Goal: Task Accomplishment & Management: Manage account settings

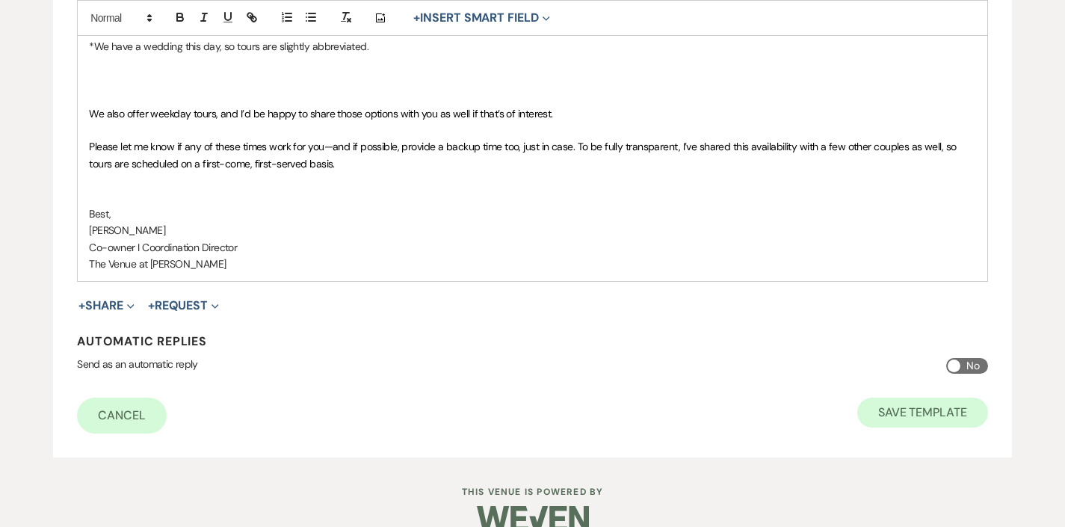
scroll to position [1620, 0]
click at [919, 398] on button "Save Template" at bounding box center [922, 413] width 131 height 30
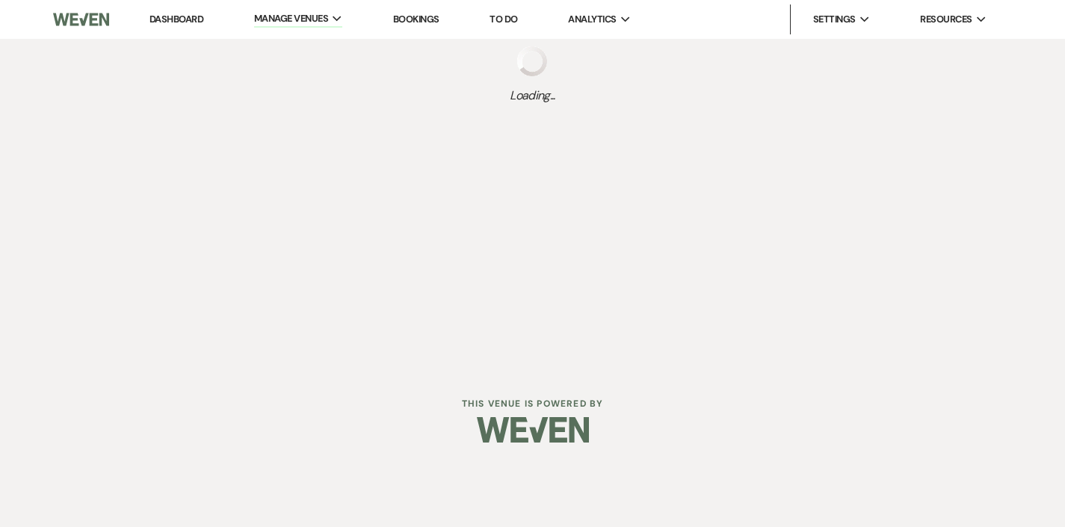
select select "Message Templates"
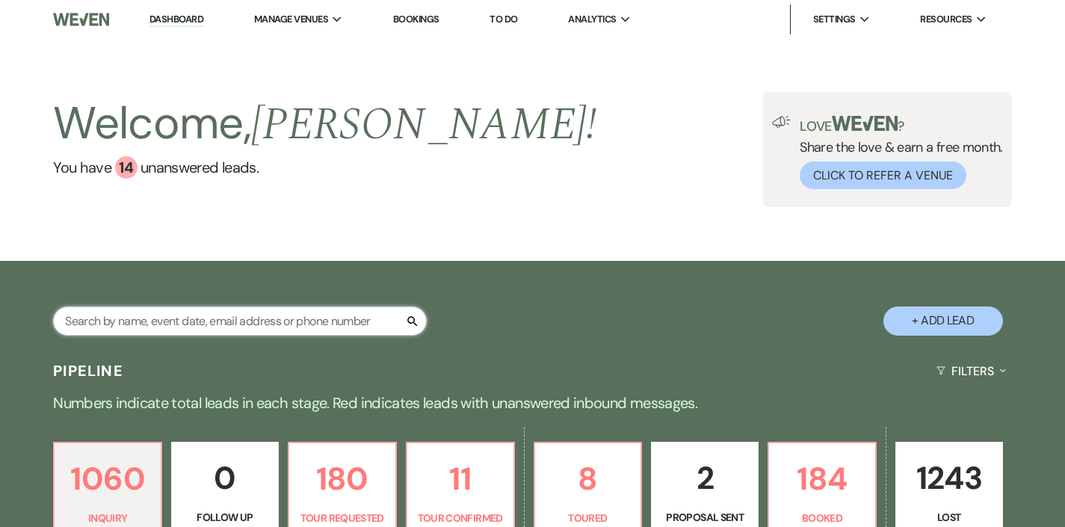
click at [375, 315] on input "text" at bounding box center [240, 320] width 374 height 29
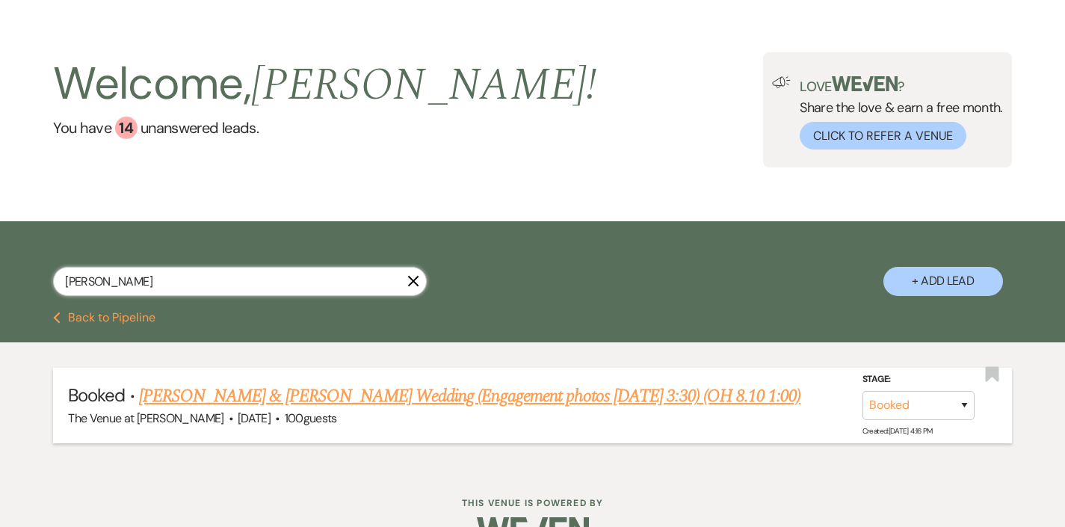
scroll to position [39, 0]
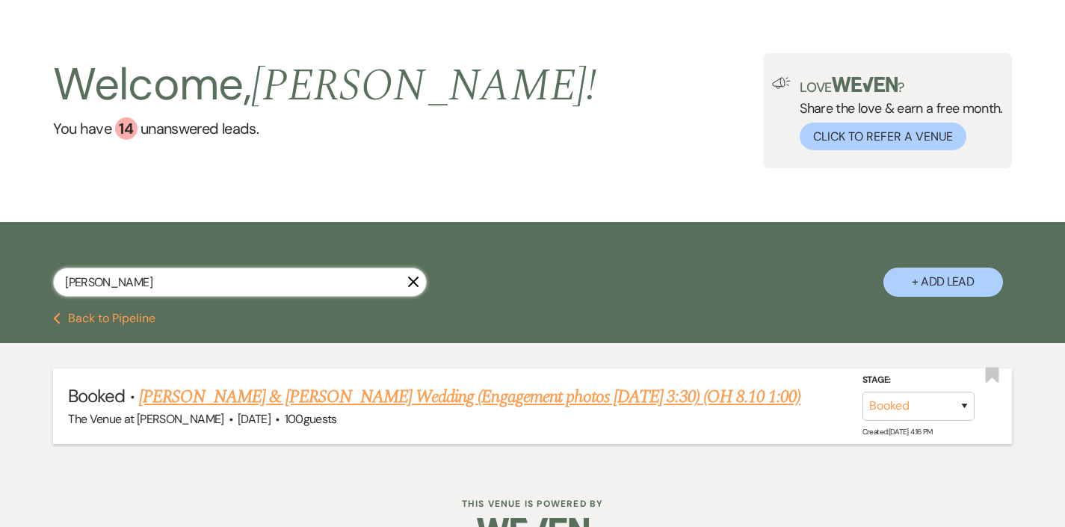
type input "Landon"
click at [345, 398] on link "Olivia Teel & Landon Kresge's Wedding (Engagement photos 1/5 3:30) (OH 8.10 1:0…" at bounding box center [469, 396] width 661 height 27
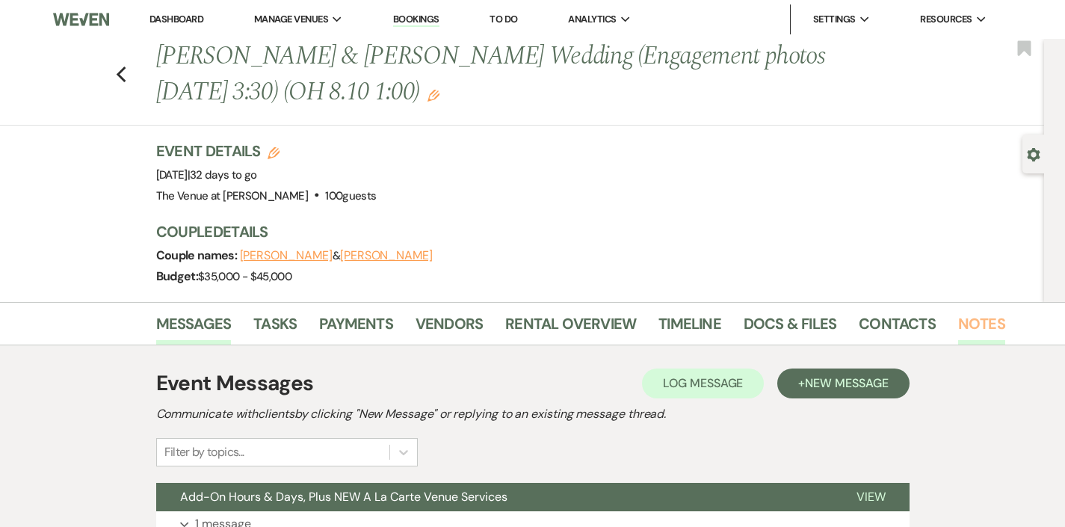
click at [962, 324] on link "Notes" at bounding box center [981, 328] width 47 height 33
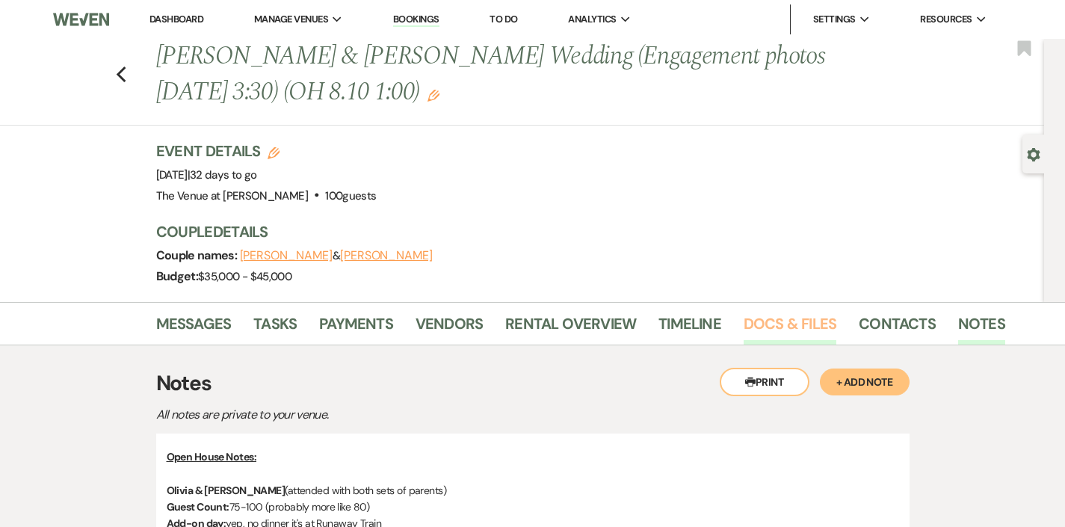
click at [754, 317] on link "Docs & Files" at bounding box center [790, 328] width 93 height 33
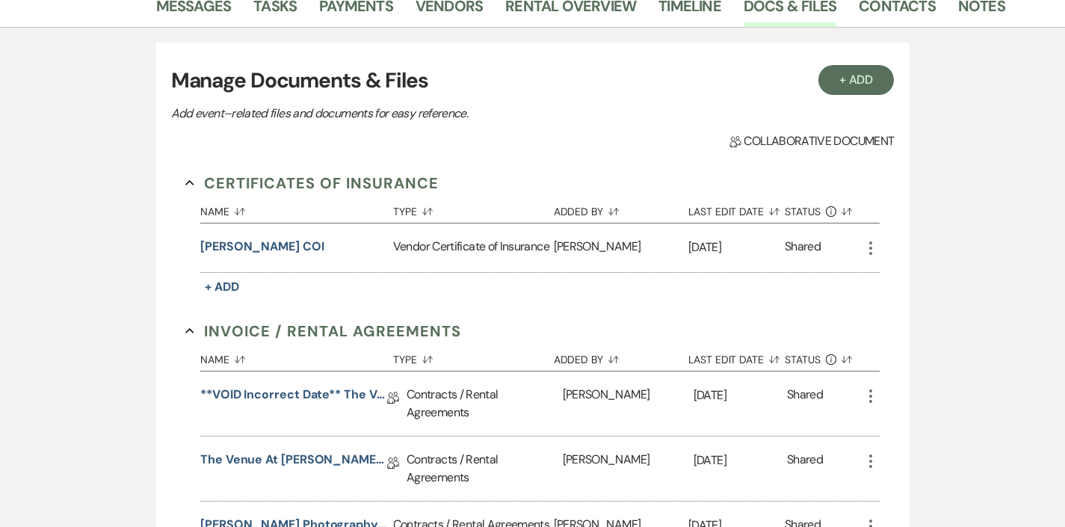
scroll to position [390, 0]
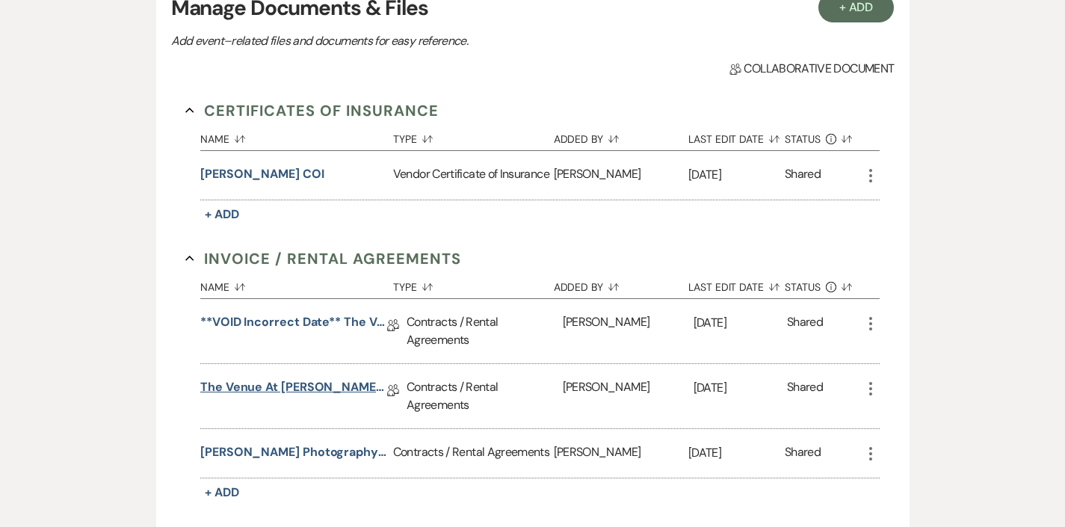
click at [265, 388] on link "The Venue at Carley Brook Wedding Contract (11.15.25 Teel-Kresge)" at bounding box center [293, 389] width 187 height 23
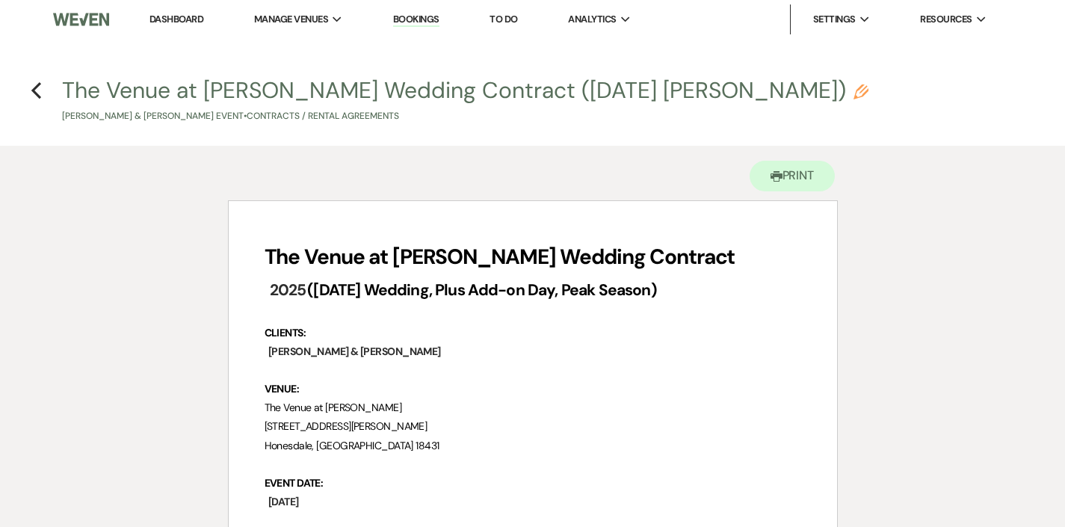
click at [176, 16] on link "Dashboard" at bounding box center [176, 19] width 54 height 13
click at [39, 84] on use "button" at bounding box center [36, 90] width 10 height 16
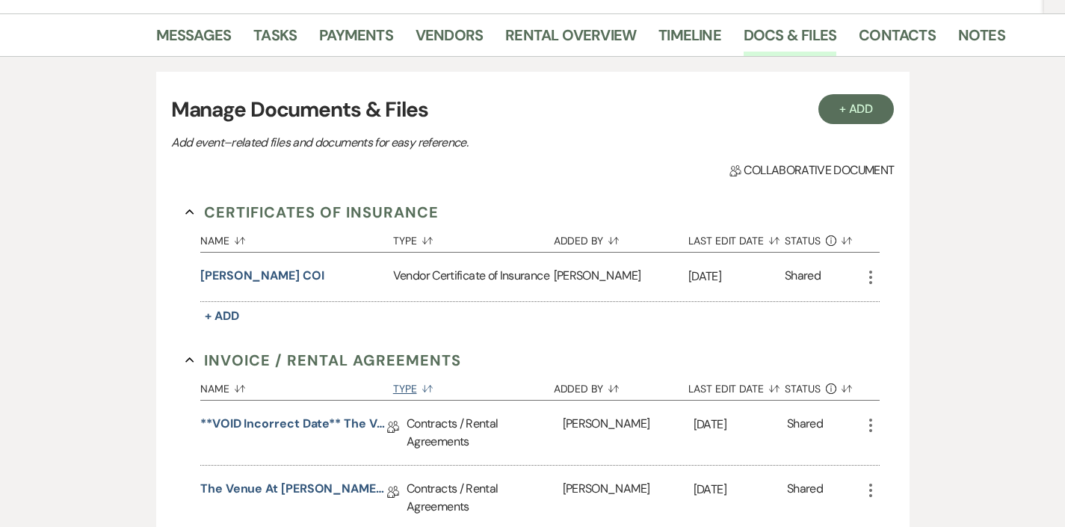
scroll to position [263, 0]
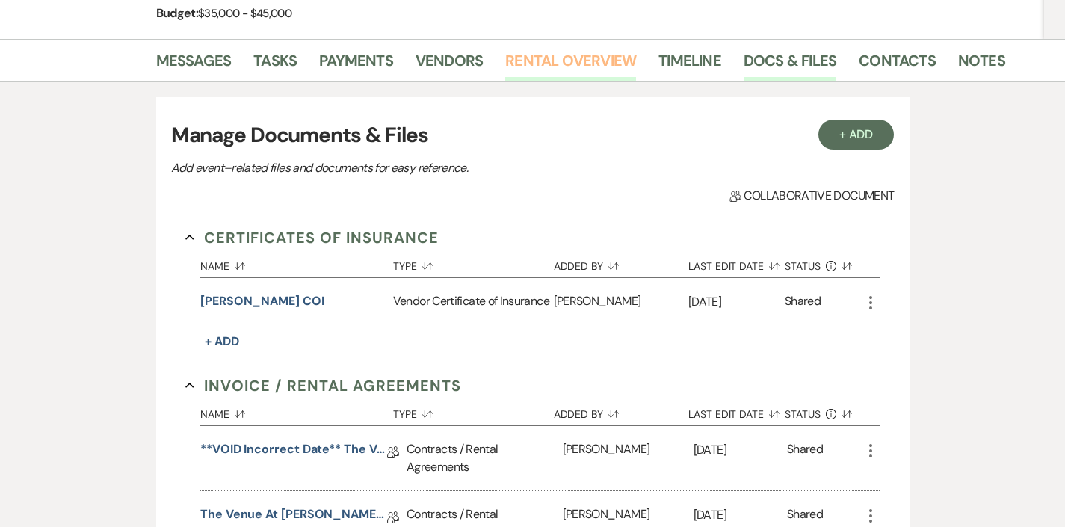
click at [546, 67] on link "Rental Overview" at bounding box center [570, 65] width 131 height 33
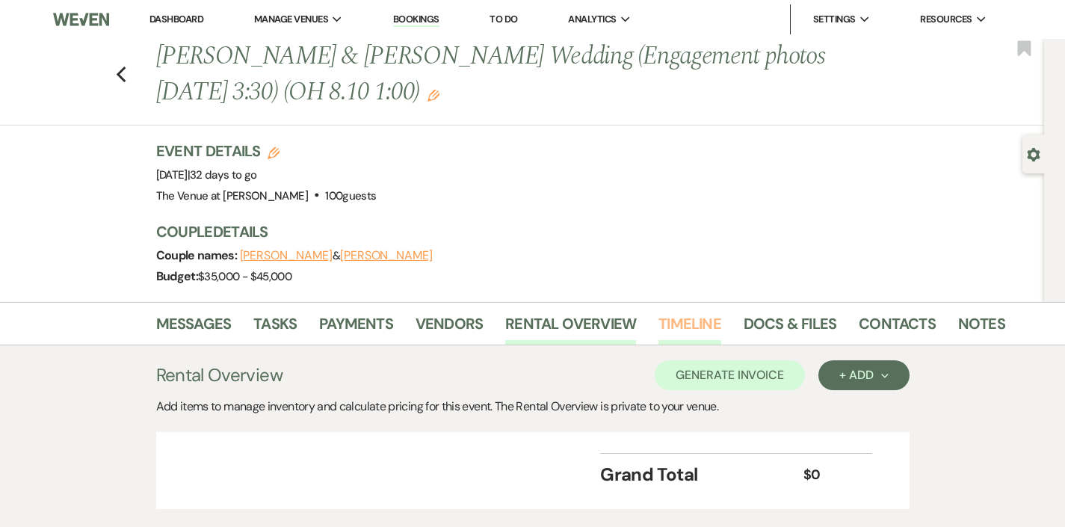
click at [682, 324] on link "Timeline" at bounding box center [689, 328] width 63 height 33
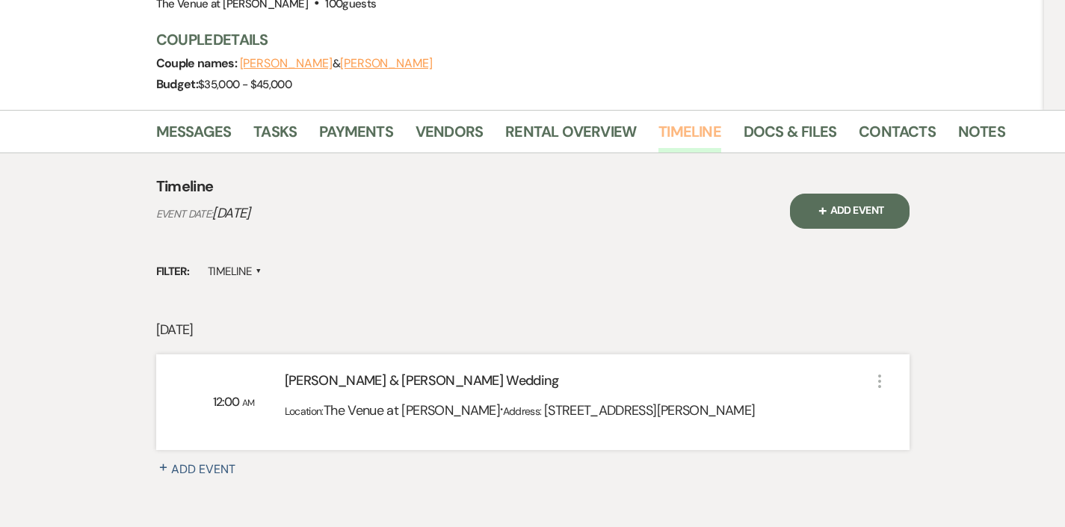
scroll to position [152, 0]
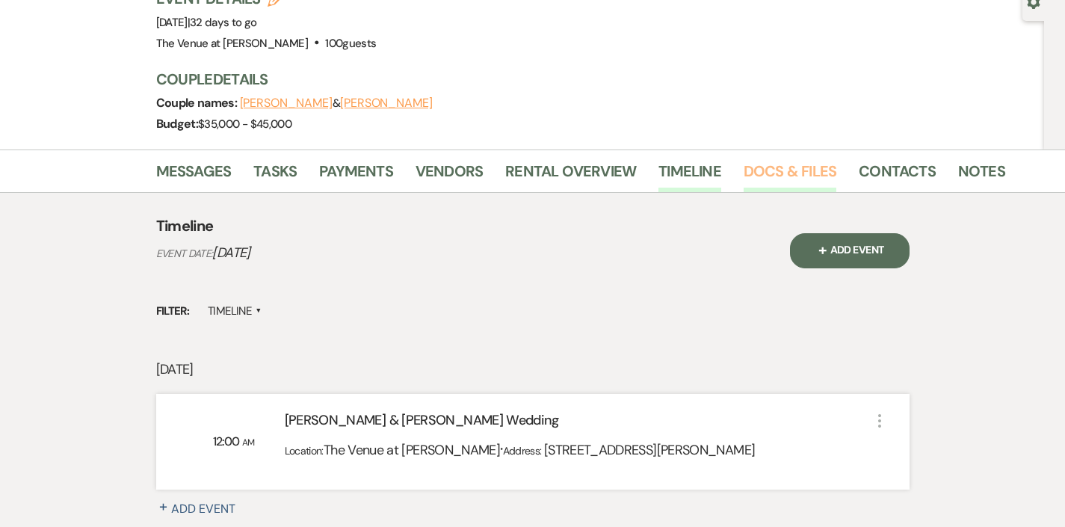
click at [768, 170] on link "Docs & Files" at bounding box center [790, 175] width 93 height 33
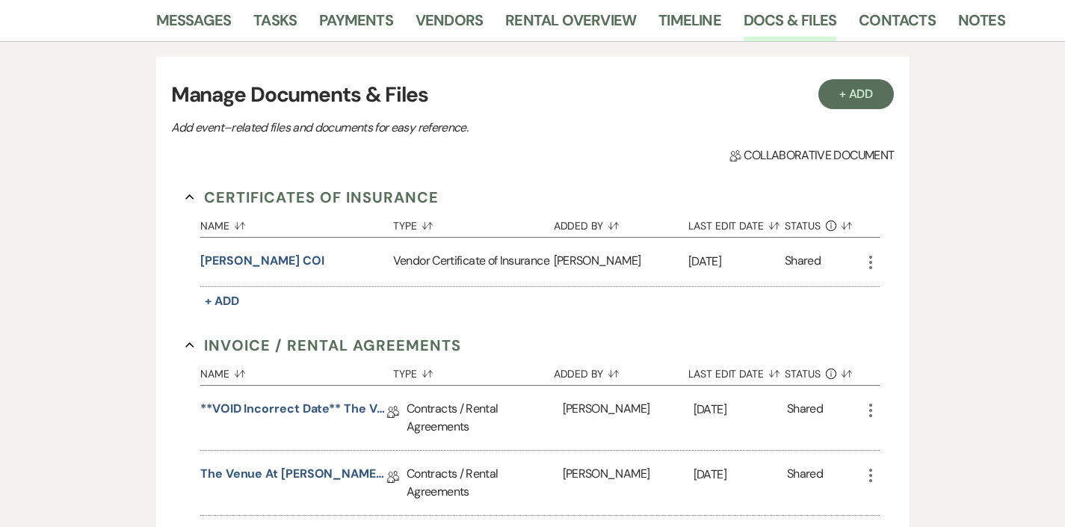
scroll to position [433, 0]
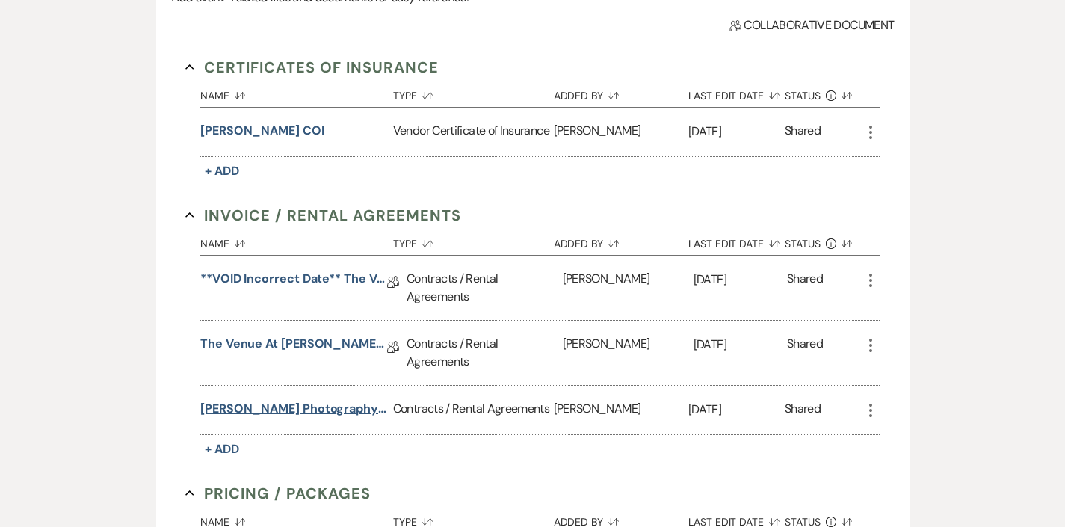
click at [259, 404] on button "Dawn Snyder Photography Contract" at bounding box center [293, 409] width 187 height 18
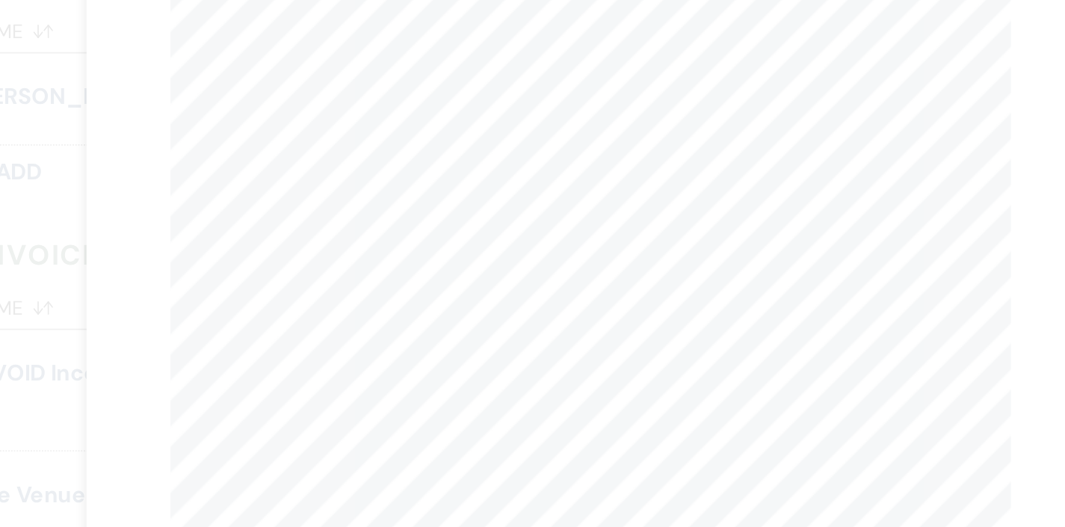
scroll to position [0, 0]
click at [25, 116] on div "X Previous Previous Next Next Page 1 of 1 - Zoom + Download Dawn Snyder Photogr…" at bounding box center [532, 263] width 1065 height 527
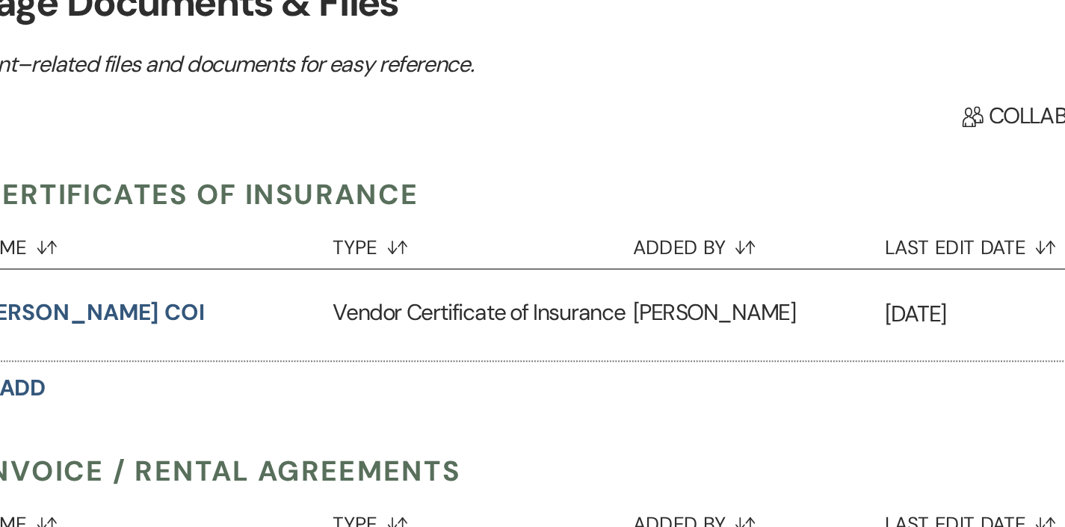
scroll to position [262, 0]
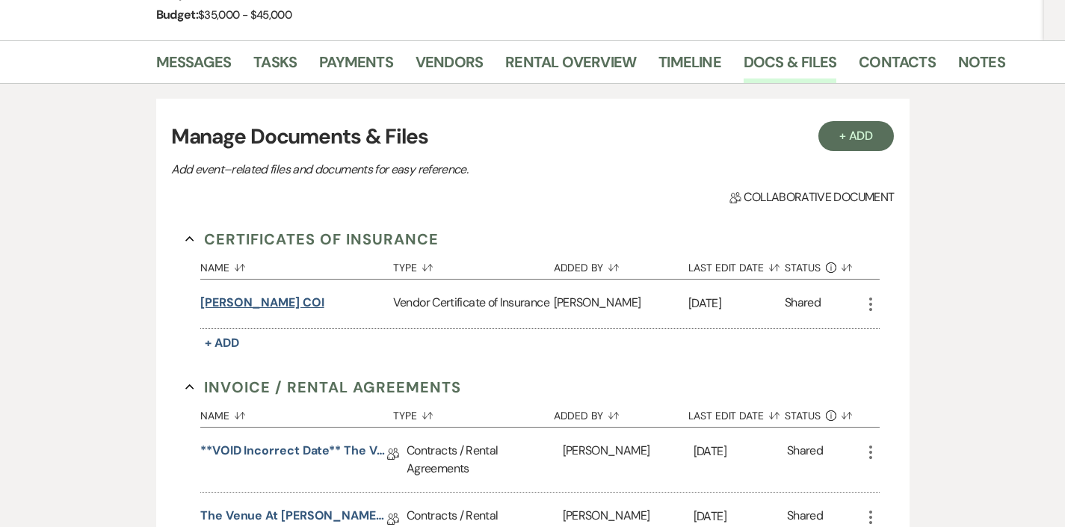
click at [286, 308] on button "Dawn Snyder COI" at bounding box center [262, 303] width 124 height 18
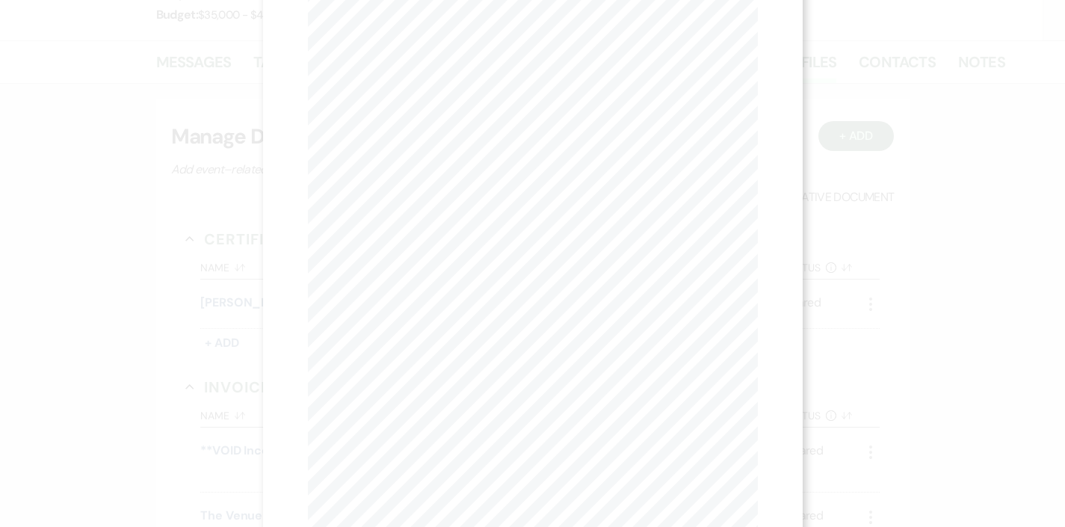
scroll to position [75, 0]
click at [816, 90] on div "X Previous Previous Next Next Page 1 of 1 - Zoom + Download SHOULD ANY OF THE A…" at bounding box center [532, 263] width 1065 height 527
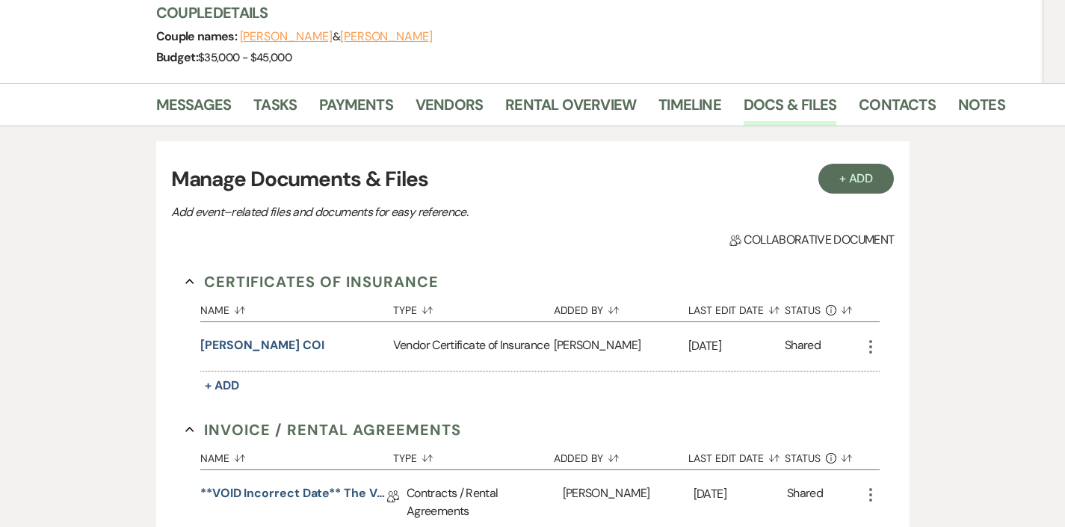
scroll to position [205, 0]
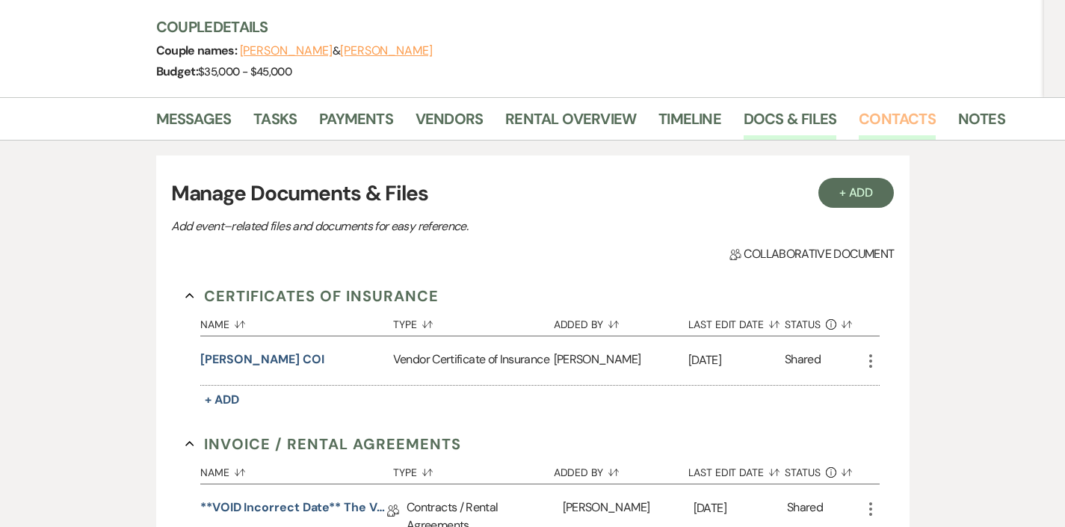
click at [906, 120] on link "Contacts" at bounding box center [897, 123] width 77 height 33
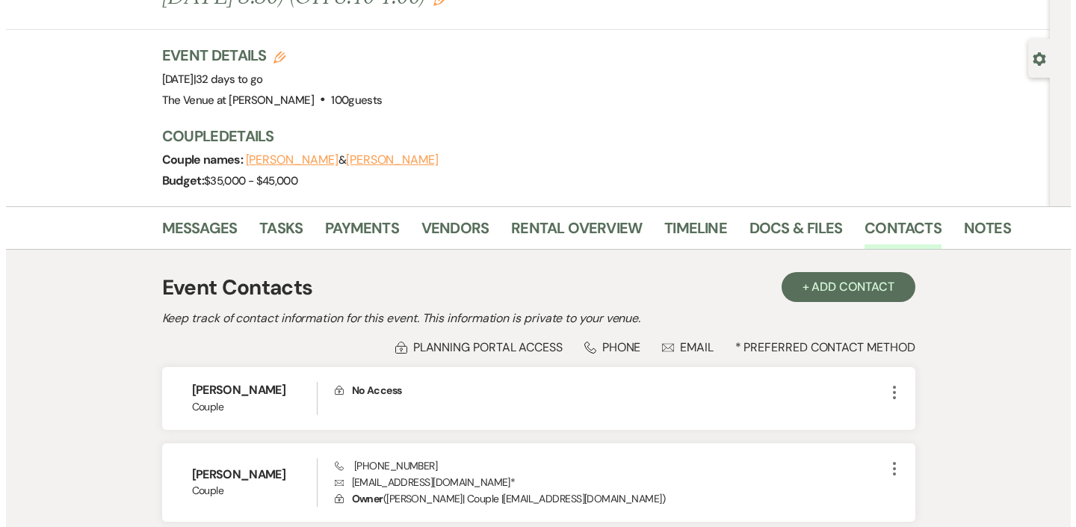
scroll to position [129, 0]
